Goal: Task Accomplishment & Management: Use online tool/utility

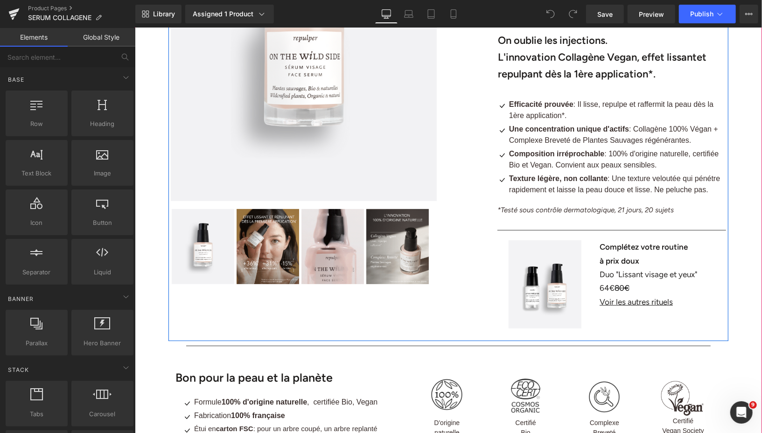
scroll to position [272, 0]
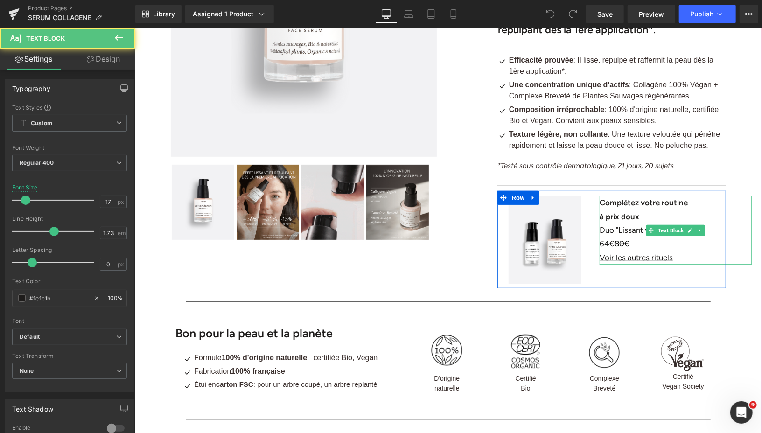
click at [607, 245] on font "64€" at bounding box center [606, 242] width 15 height 9
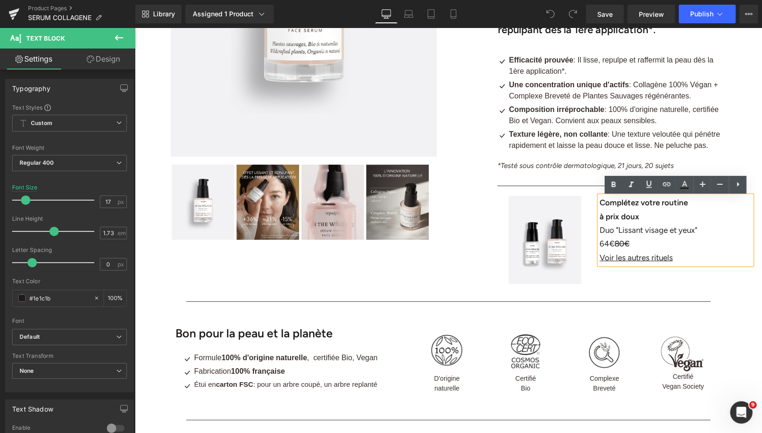
click at [607, 244] on font "64€" at bounding box center [606, 242] width 15 height 9
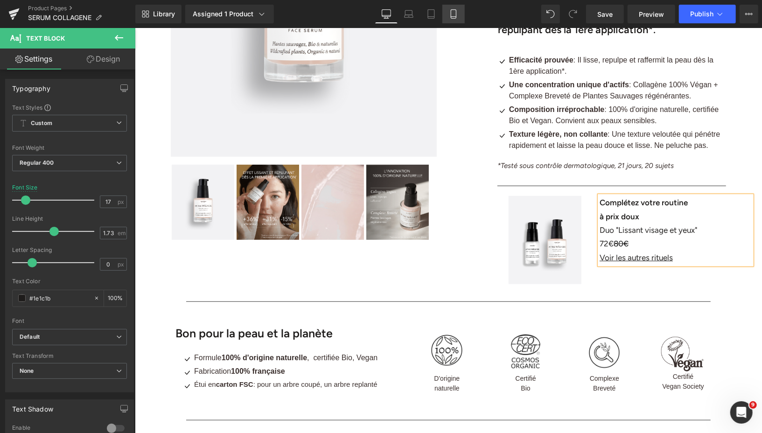
click at [453, 13] on icon at bounding box center [453, 13] width 9 height 9
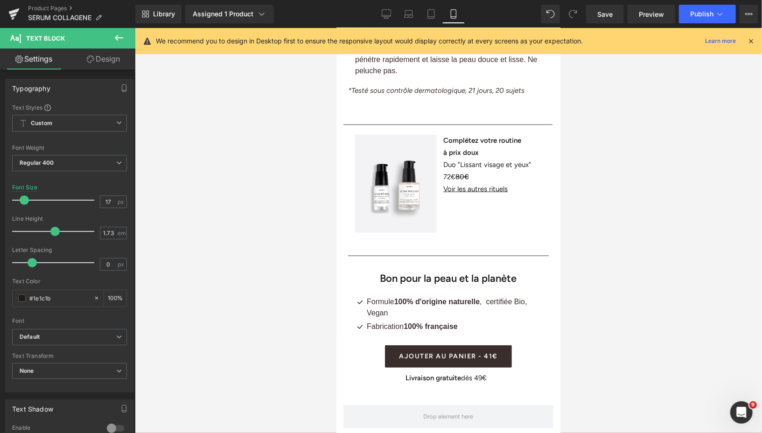
scroll to position [728, 0]
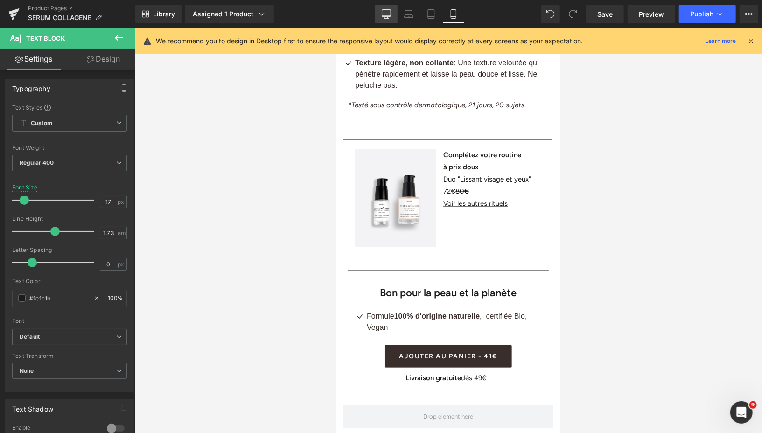
click at [386, 14] on icon at bounding box center [386, 13] width 9 height 9
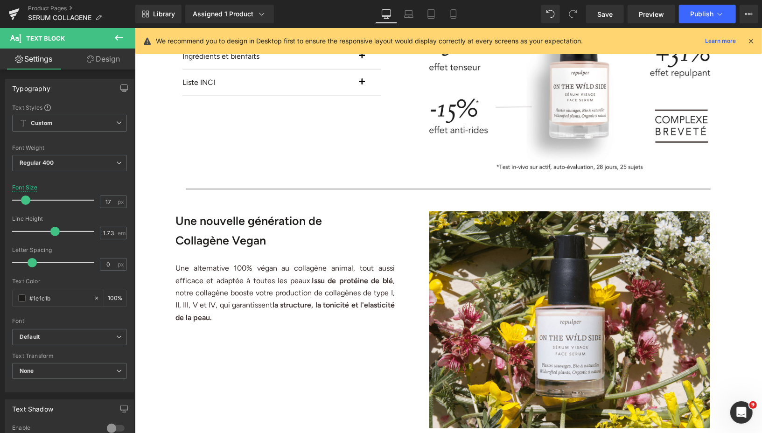
scroll to position [305, 0]
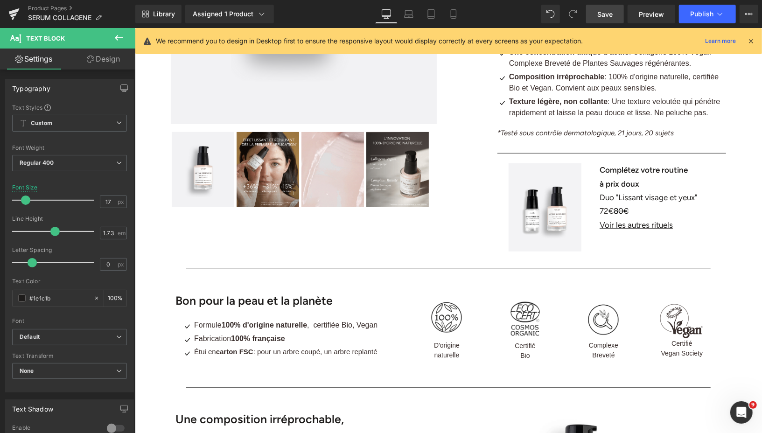
click at [605, 12] on span "Save" at bounding box center [604, 14] width 15 height 10
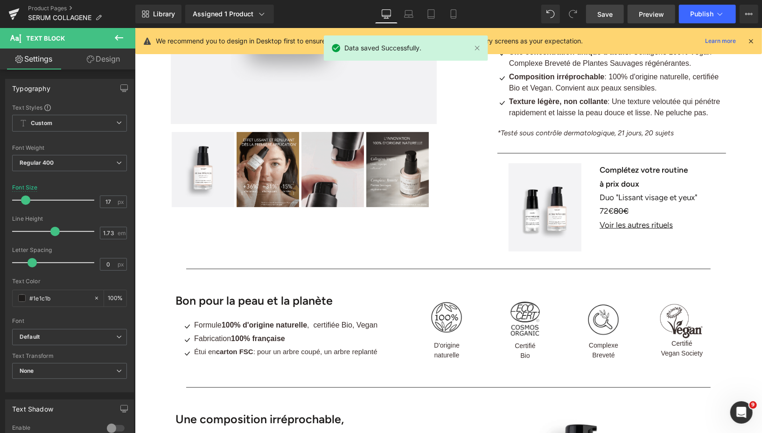
click at [650, 14] on span "Preview" at bounding box center [651, 14] width 25 height 10
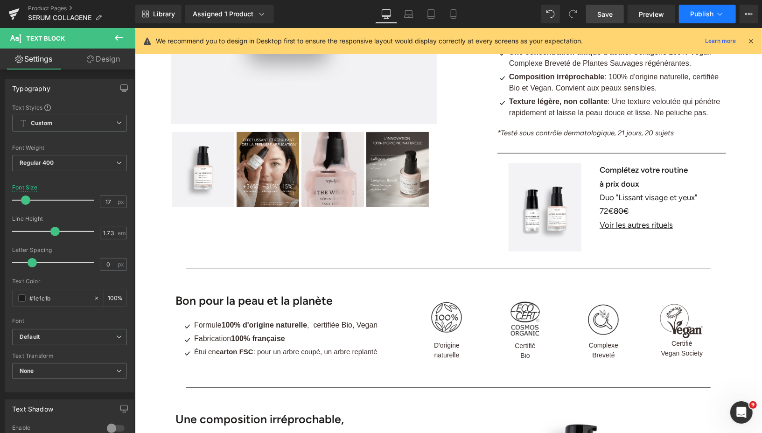
click at [698, 17] on span "Publish" at bounding box center [701, 13] width 23 height 7
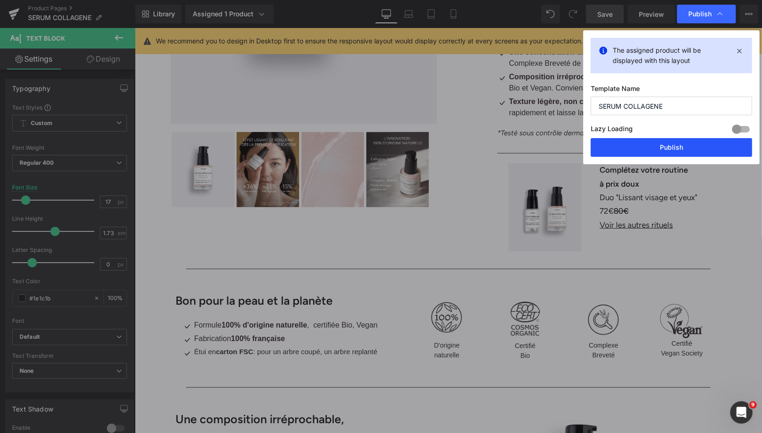
click at [642, 152] on button "Publish" at bounding box center [670, 147] width 161 height 19
